Goal: Check status: Check status

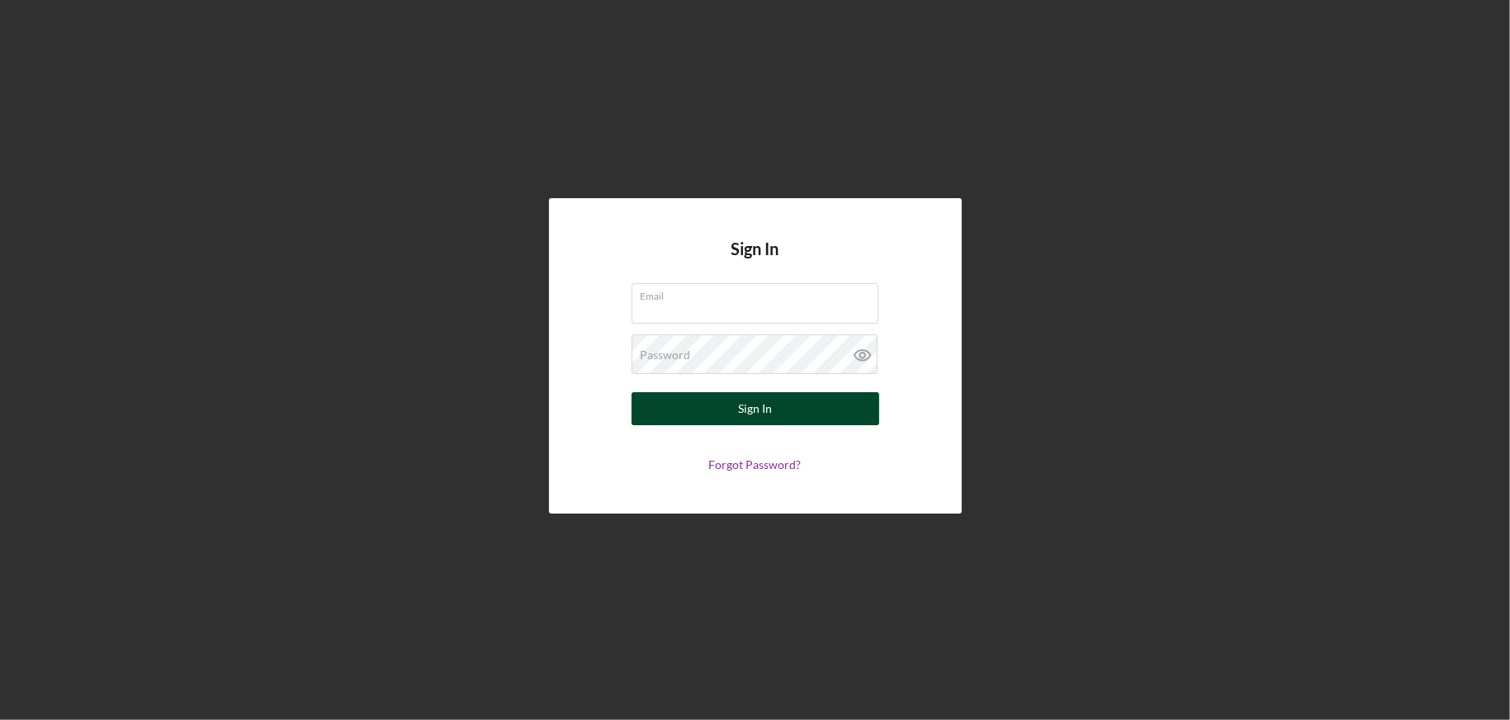
type input "[EMAIL_ADDRESS][DOMAIN_NAME]"
click at [720, 413] on button "Sign In" at bounding box center [755, 408] width 248 height 33
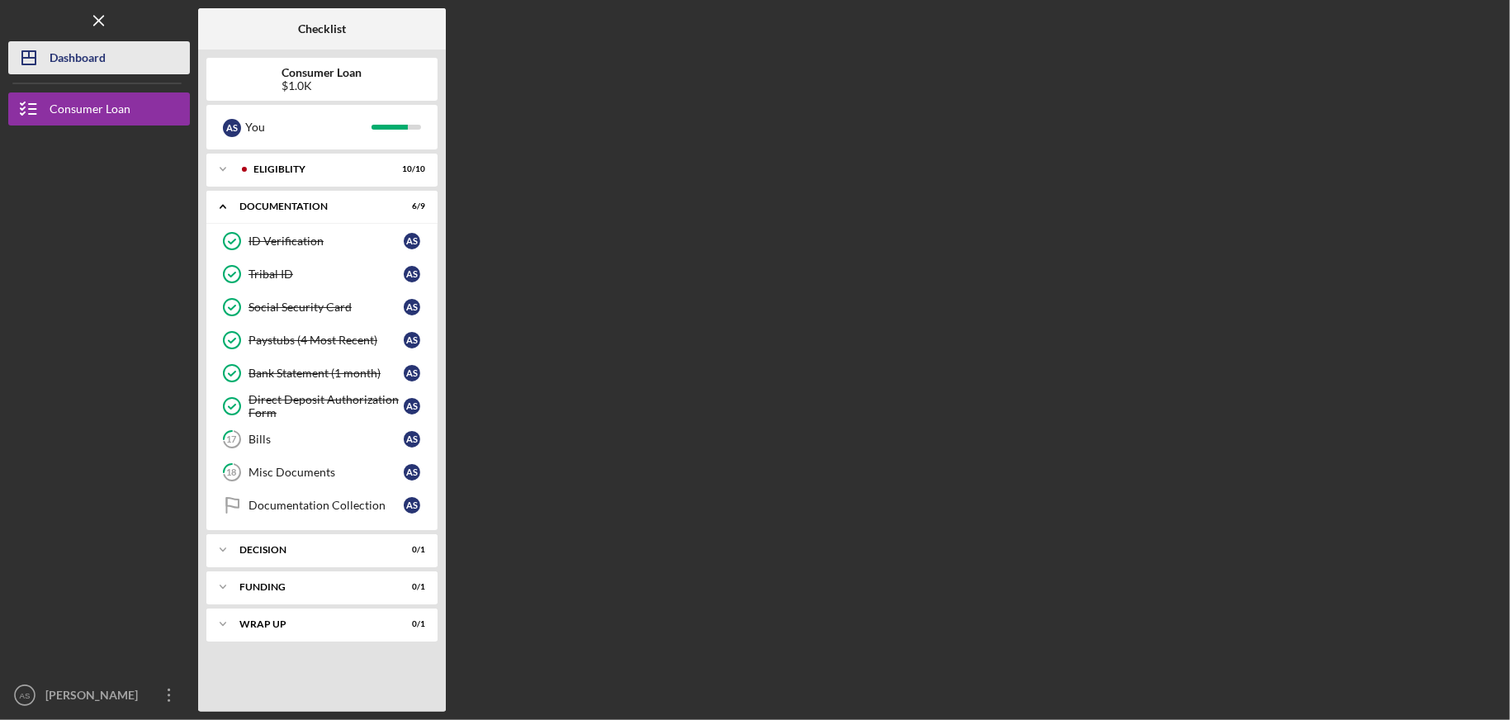
click at [87, 52] on div "Dashboard" at bounding box center [78, 59] width 56 height 37
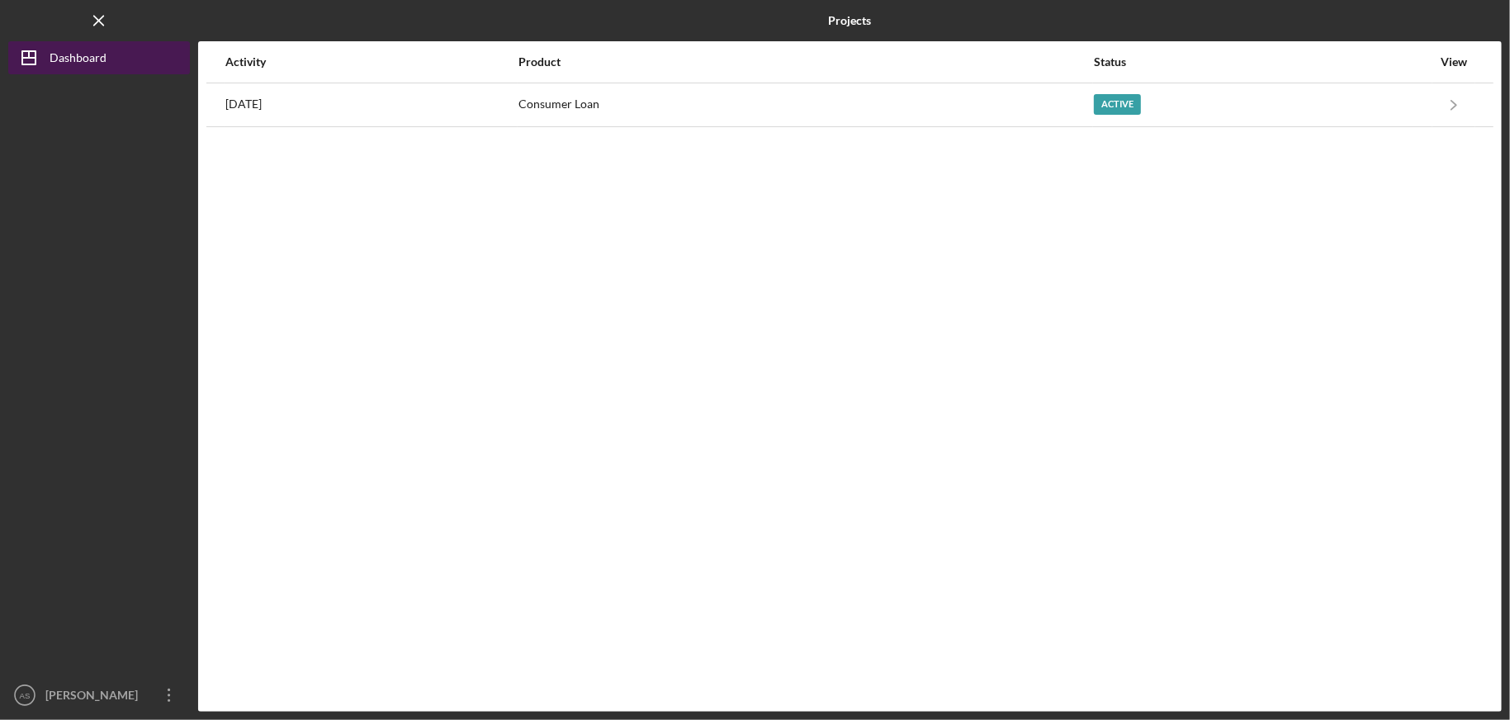
click at [73, 59] on div "Dashboard" at bounding box center [78, 59] width 57 height 37
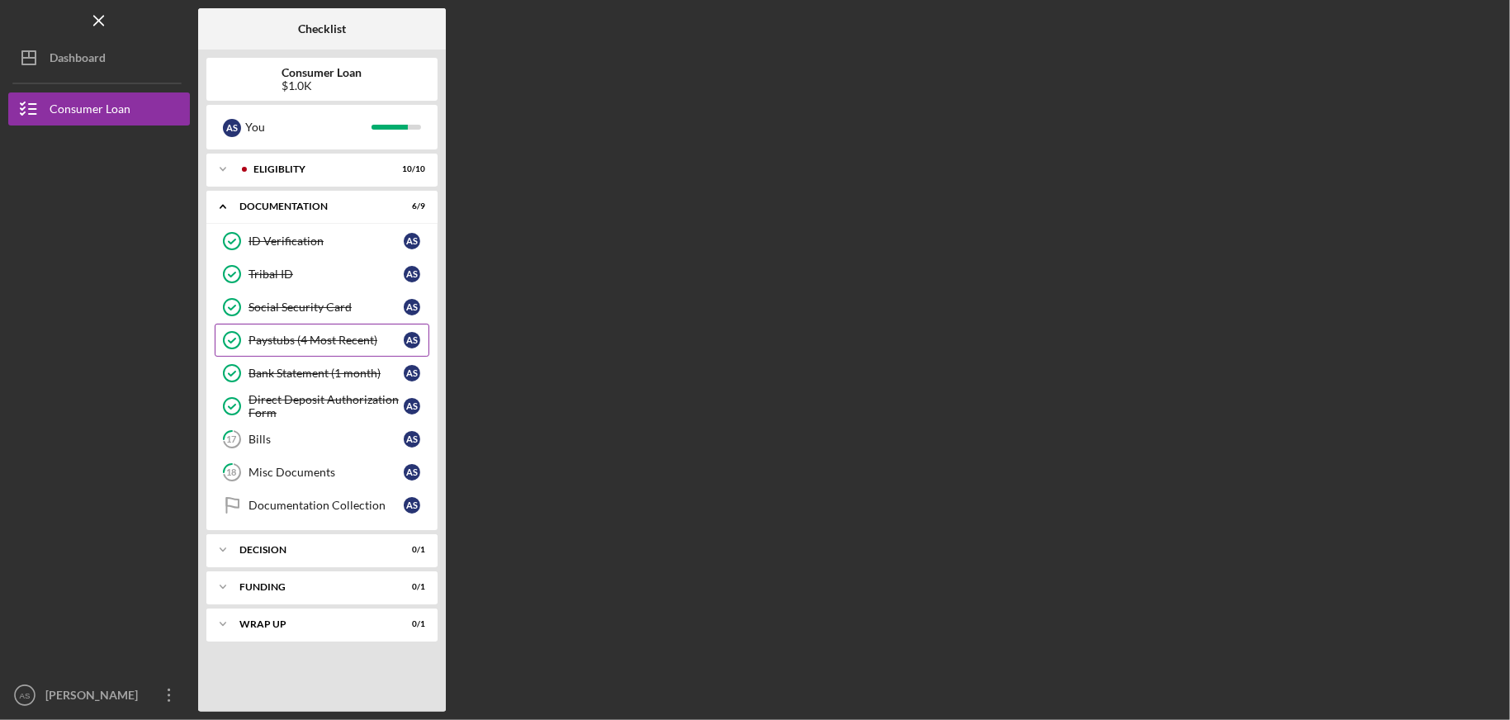
click at [316, 337] on div "Paystubs (4 Most Recent)" at bounding box center [325, 339] width 155 height 13
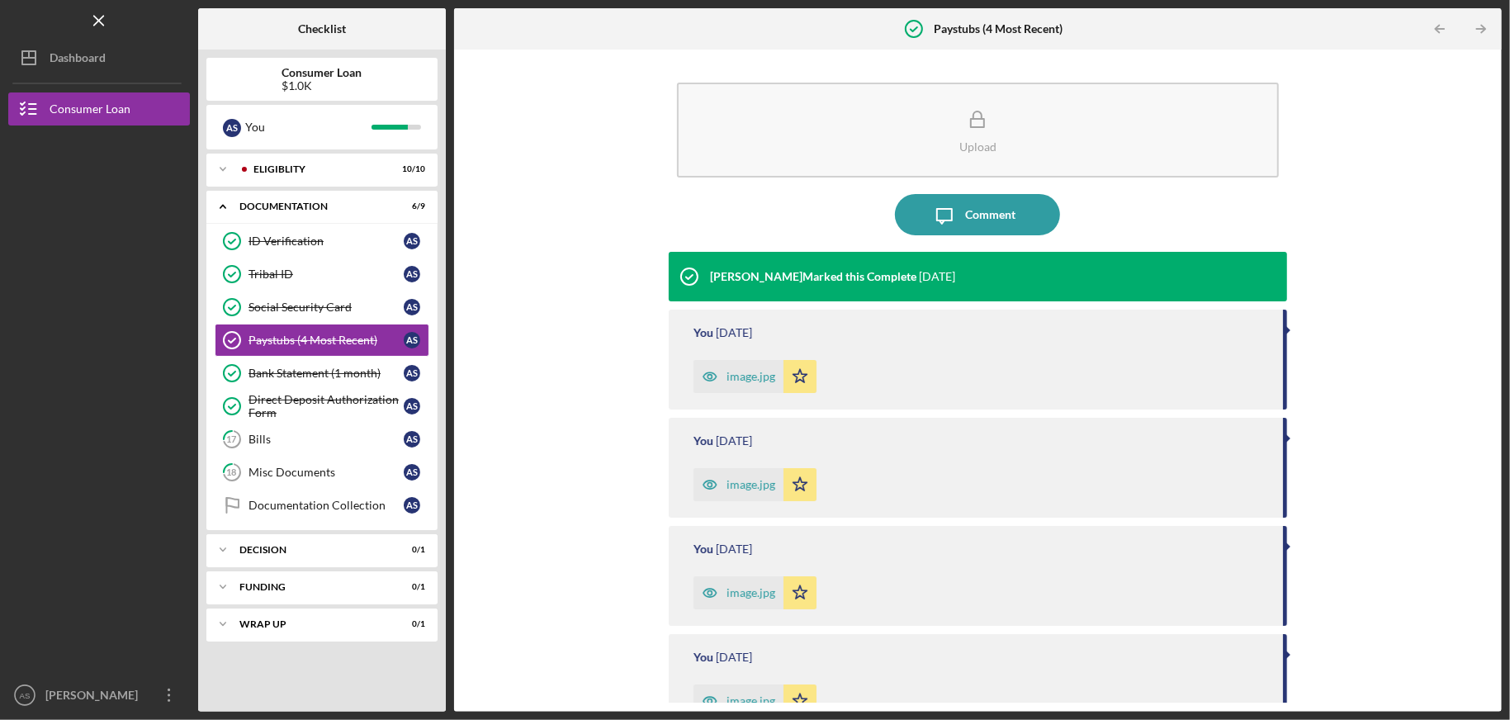
click at [737, 379] on div "image.jpg" at bounding box center [750, 376] width 49 height 13
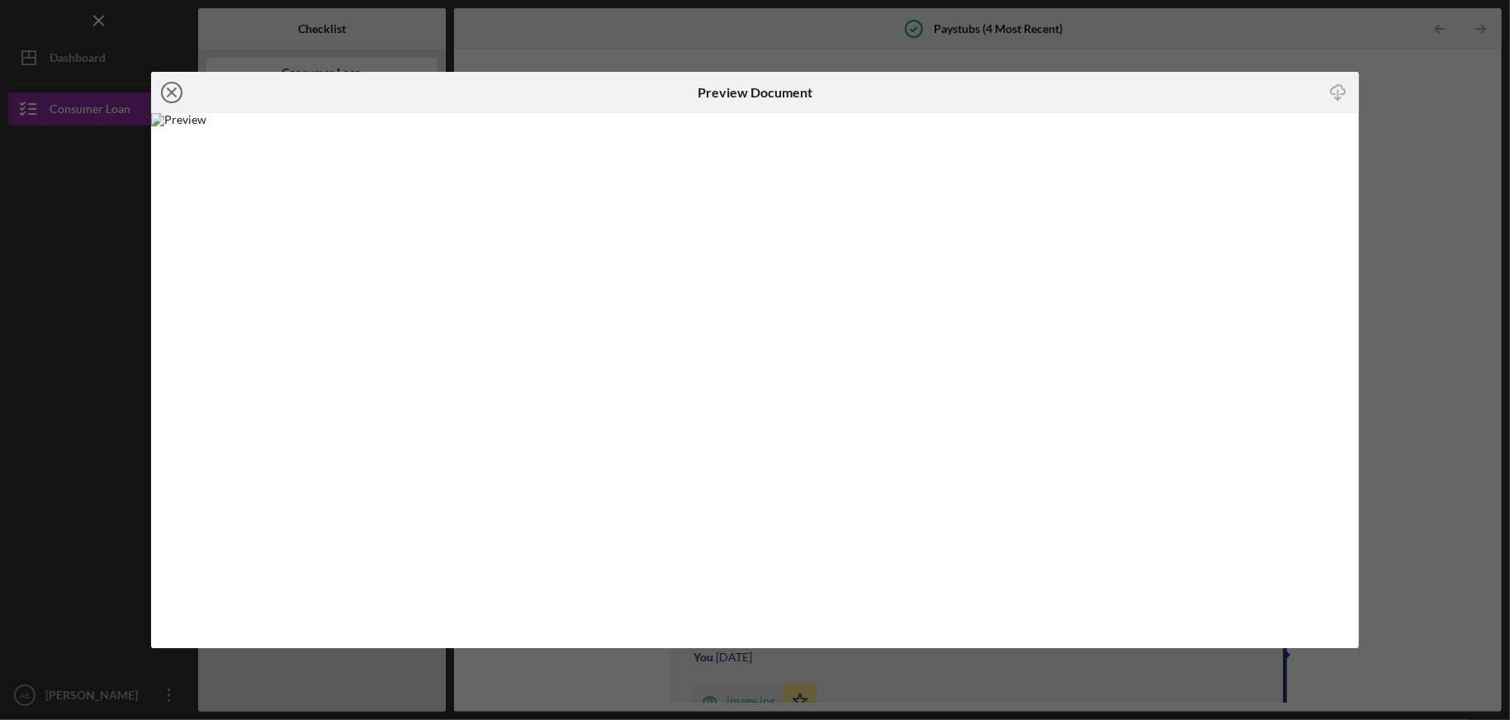
click at [175, 98] on icon "Icon/Close" at bounding box center [171, 92] width 41 height 41
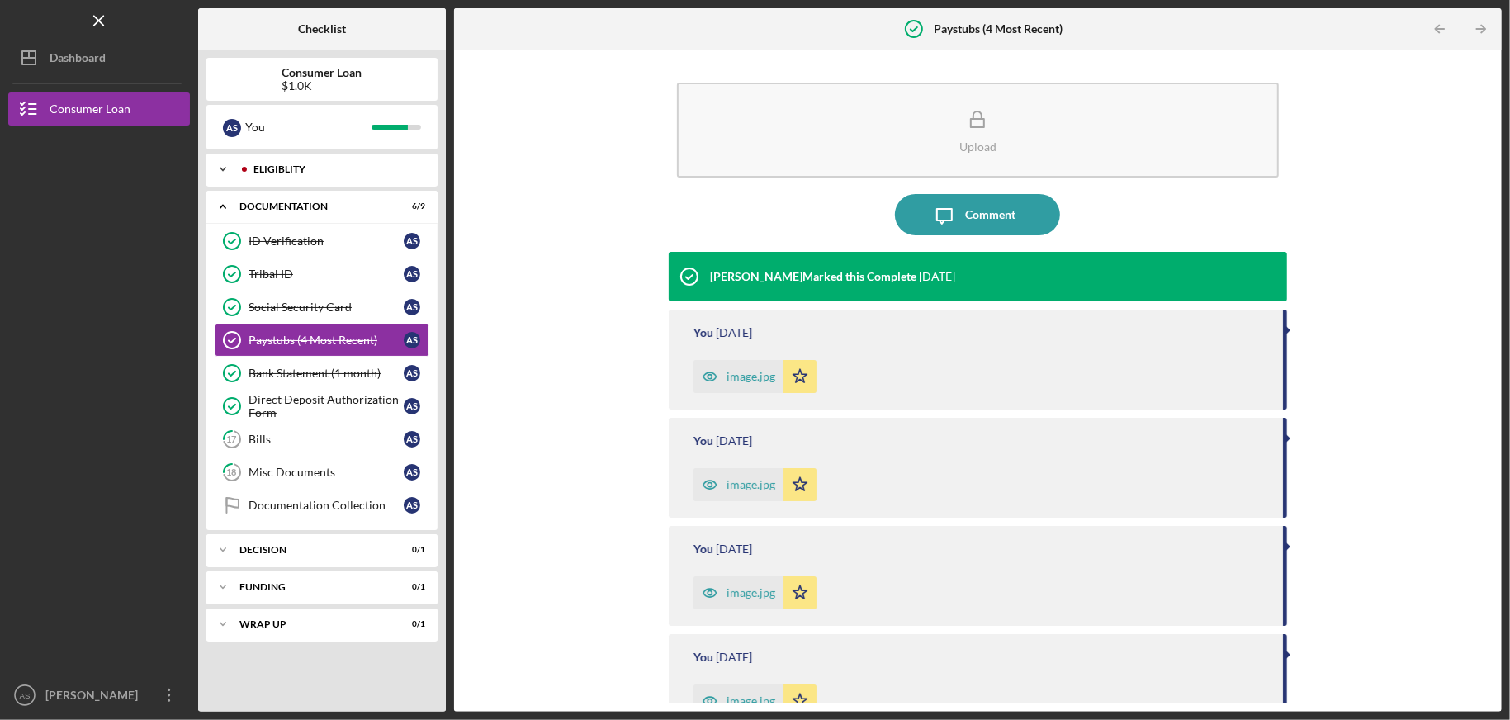
click at [267, 159] on div "Icon/Expander Eligiblity 10 / 10" at bounding box center [321, 169] width 231 height 33
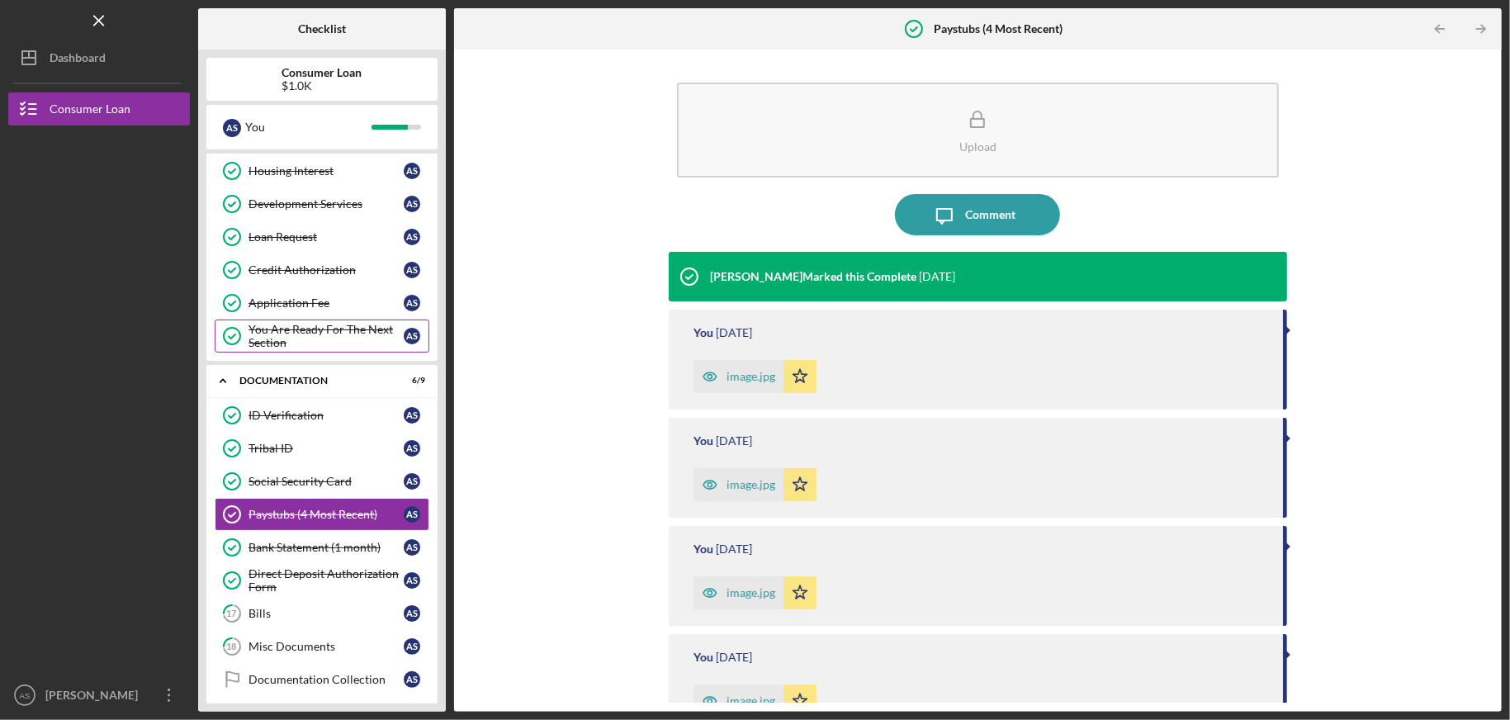
scroll to position [276, 0]
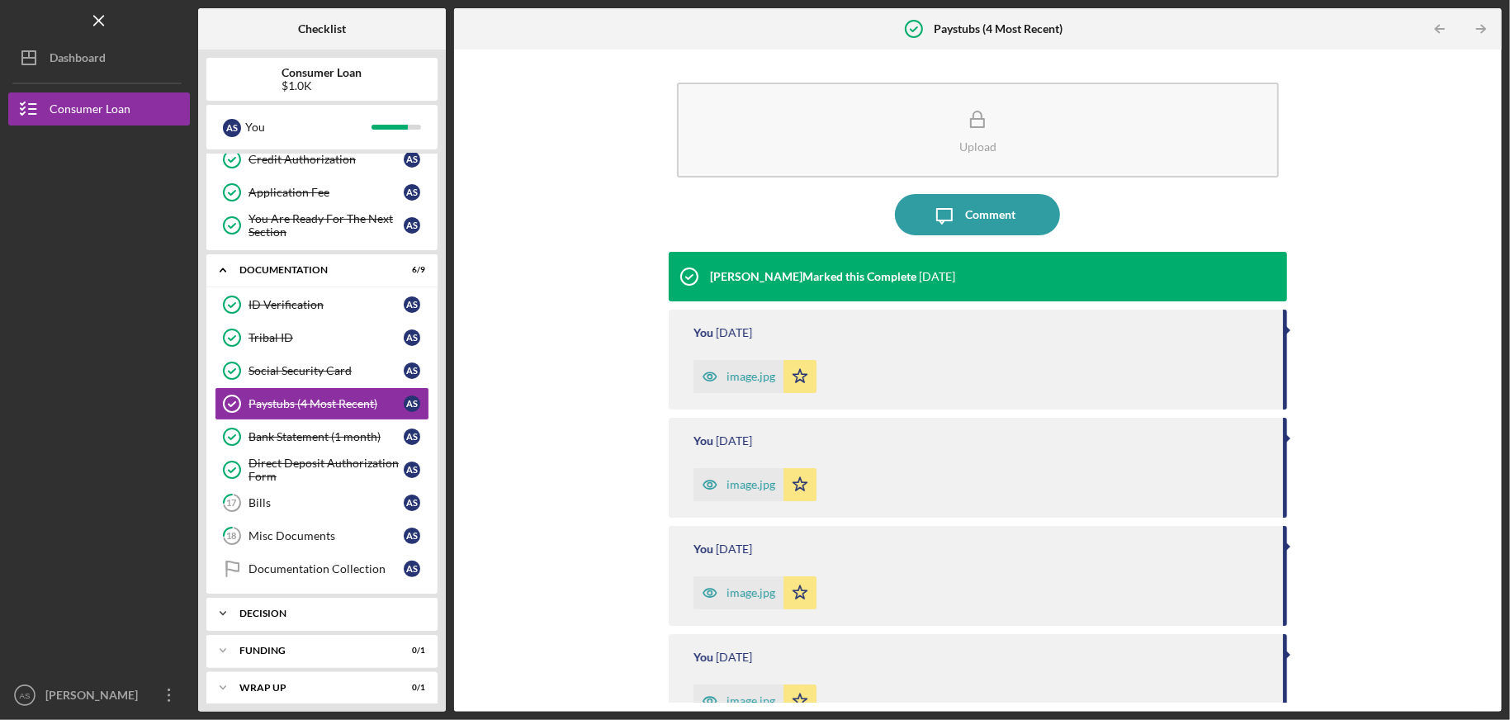
click at [264, 608] on div "Decision" at bounding box center [327, 613] width 177 height 10
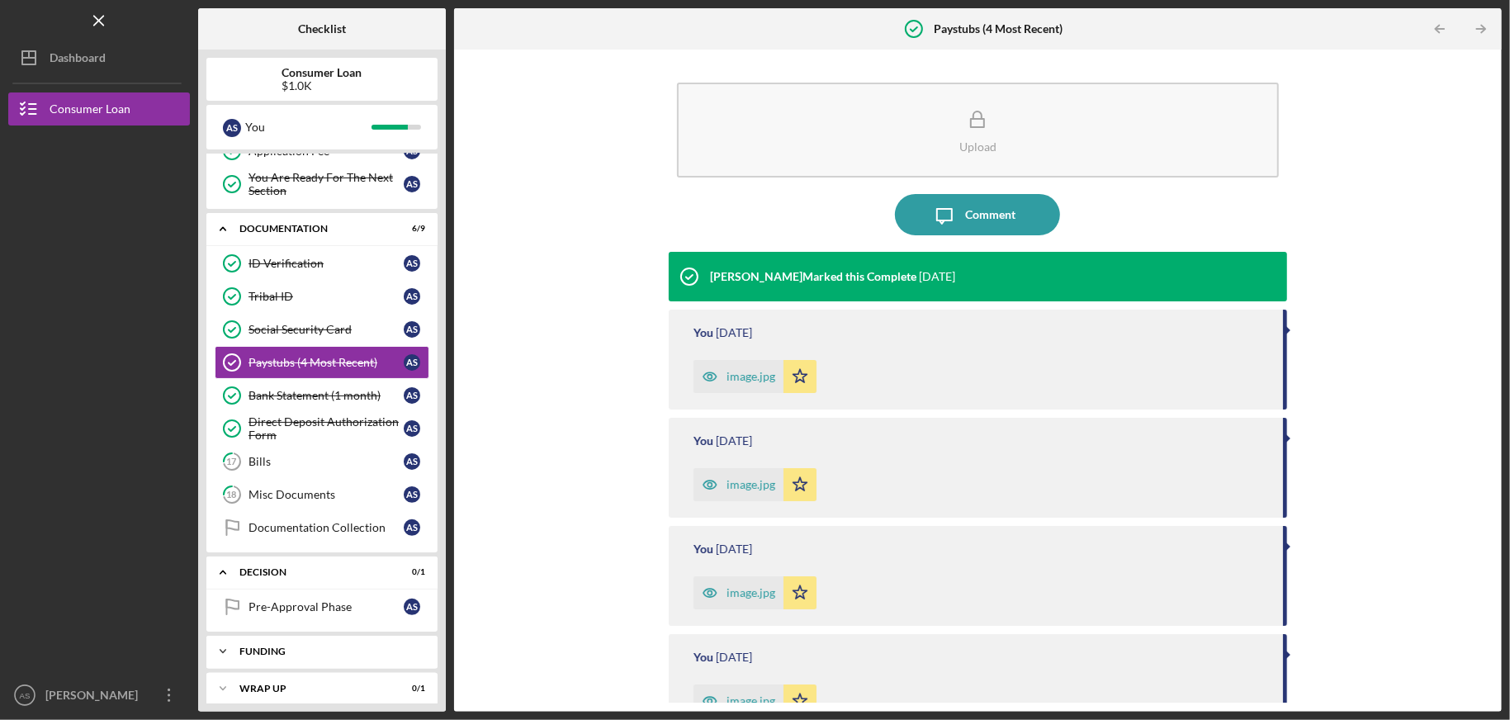
click at [260, 646] on div "Funding" at bounding box center [327, 651] width 177 height 10
